Goal: Task Accomplishment & Management: Use online tool/utility

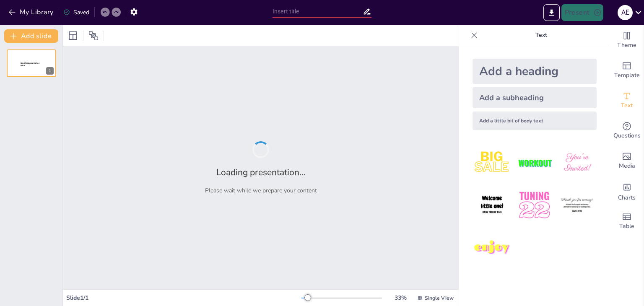
type input "Faaliyet Raporu"
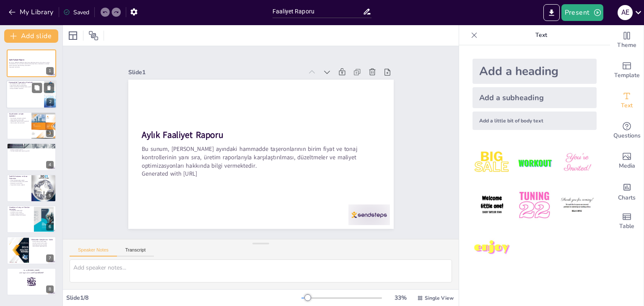
click at [21, 93] on div at bounding box center [31, 94] width 50 height 28
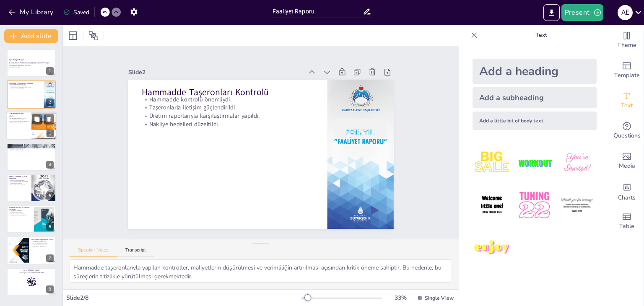
click at [27, 126] on div at bounding box center [31, 125] width 50 height 28
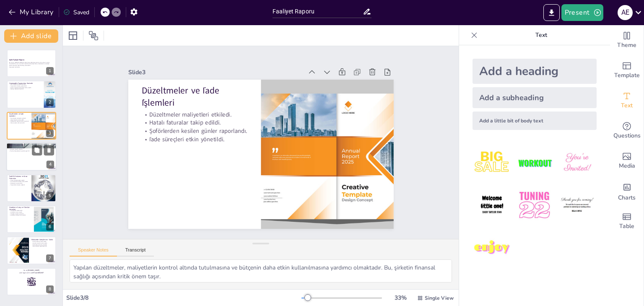
click at [25, 151] on p "Puantaj hesaplamaları gözden geçirildi." at bounding box center [31, 151] width 45 height 2
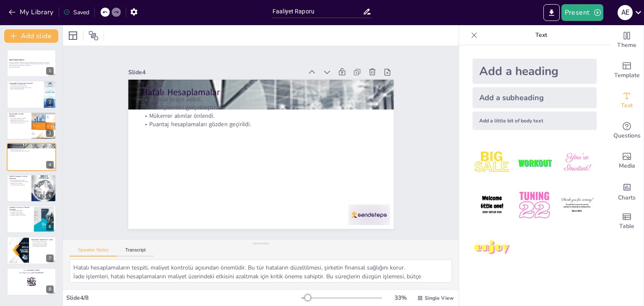
click at [22, 171] on div "Aylık Faaliyet Raporu Bu sunum, [PERSON_NAME] ayındaki hammadde taşeronlarının …" at bounding box center [31, 172] width 62 height 246
click at [21, 178] on p "Forklift Kiralama ve Arıza Faturaları" at bounding box center [19, 177] width 20 height 5
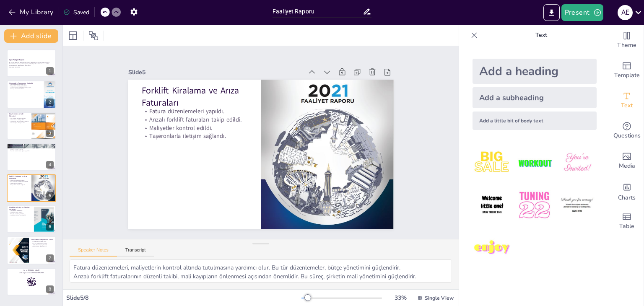
click at [22, 204] on div "Aylık Faaliyet Raporu Bu sunum, [PERSON_NAME] ayındaki hammadde taşeronlarının …" at bounding box center [31, 172] width 62 height 246
click at [21, 216] on div at bounding box center [31, 219] width 50 height 28
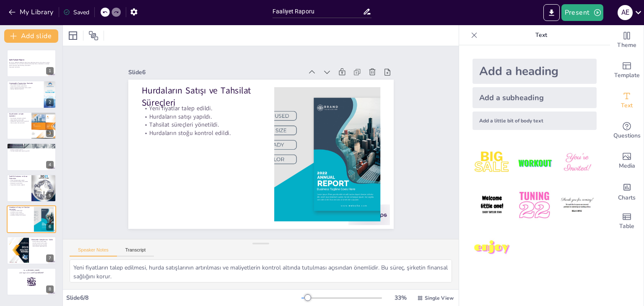
click at [22, 235] on div "Aylık Faaliyet Raporu Bu sunum, [PERSON_NAME] ayındaki hammadde taşeronlarının …" at bounding box center [31, 172] width 62 height 246
click at [28, 255] on div at bounding box center [19, 250] width 20 height 28
type textarea "Fatura işlemlerinin düzenli takibi, mali kayıpların önlenmesi açısından önemlid…"
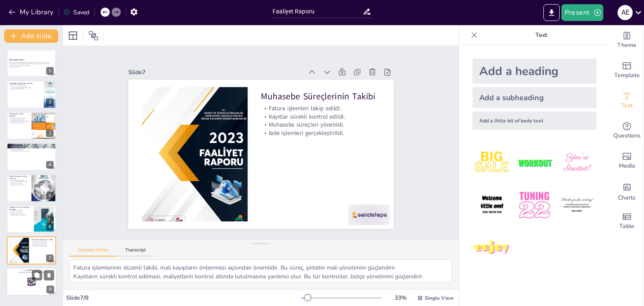
click at [31, 276] on div at bounding box center [31, 281] width 50 height 28
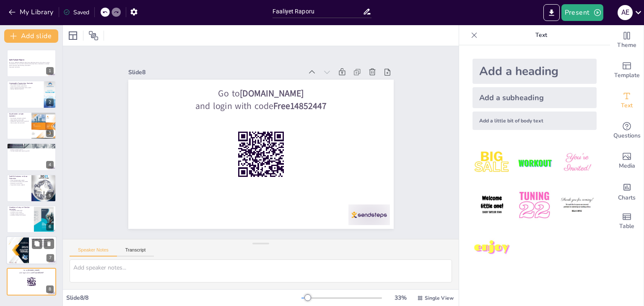
click at [21, 251] on div at bounding box center [19, 250] width 20 height 28
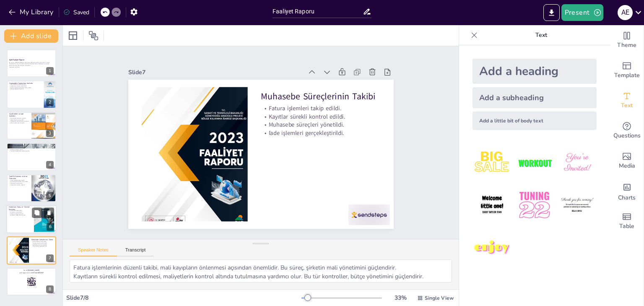
click at [14, 225] on div at bounding box center [31, 219] width 50 height 28
type textarea "Yeni fiyatların talep edilmesi, hurda satışlarının artırılması ve maliyetlerin …"
